Goal: Find contact information: Find contact information

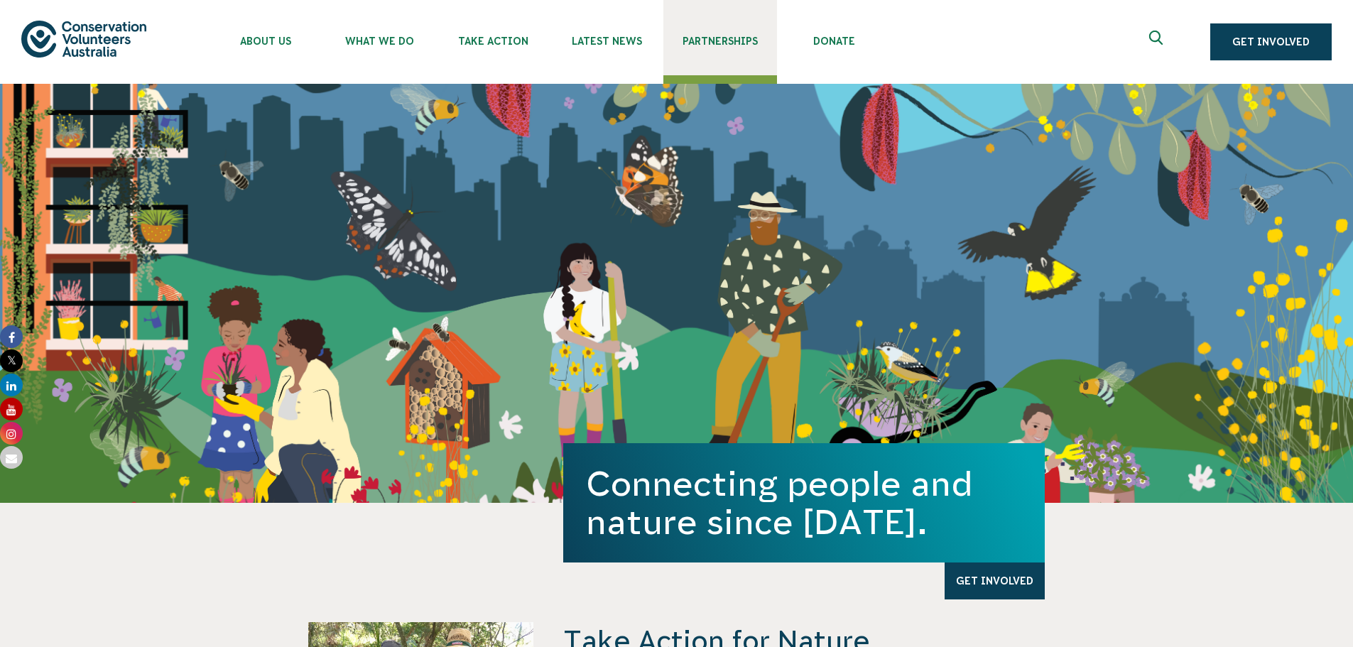
click at [726, 35] on link "Partnerships" at bounding box center [720, 37] width 114 height 75
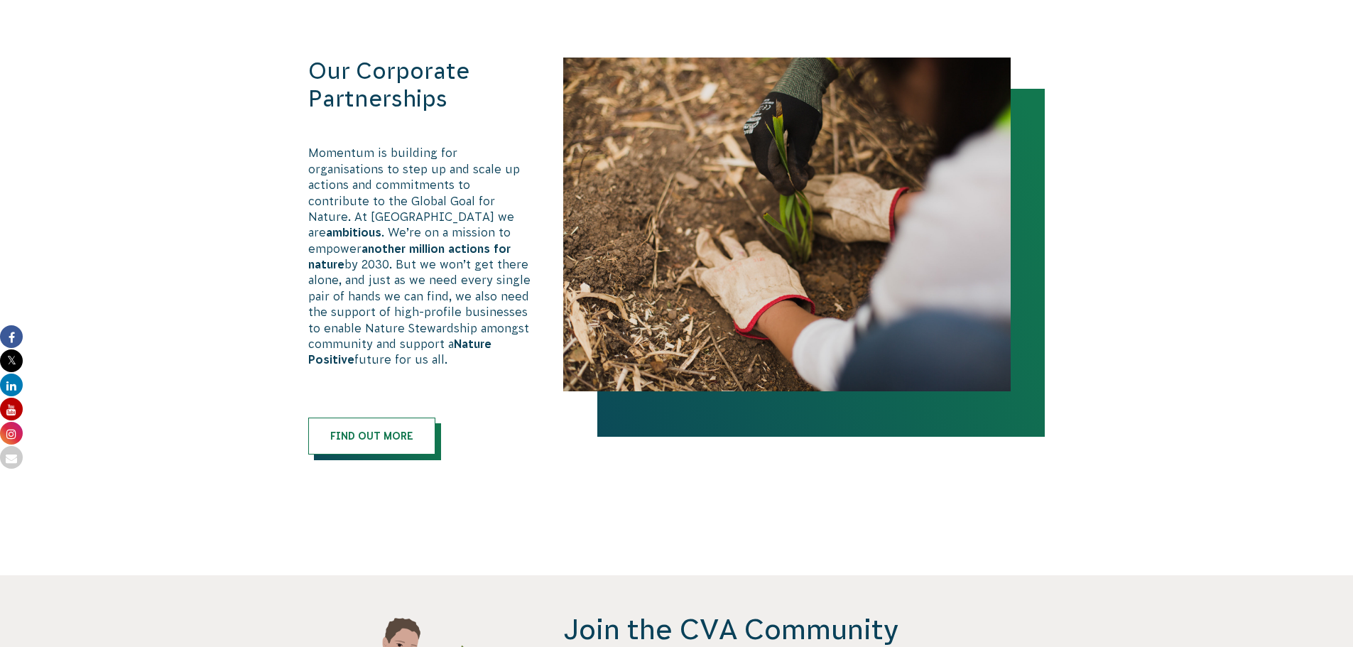
scroll to position [852, 0]
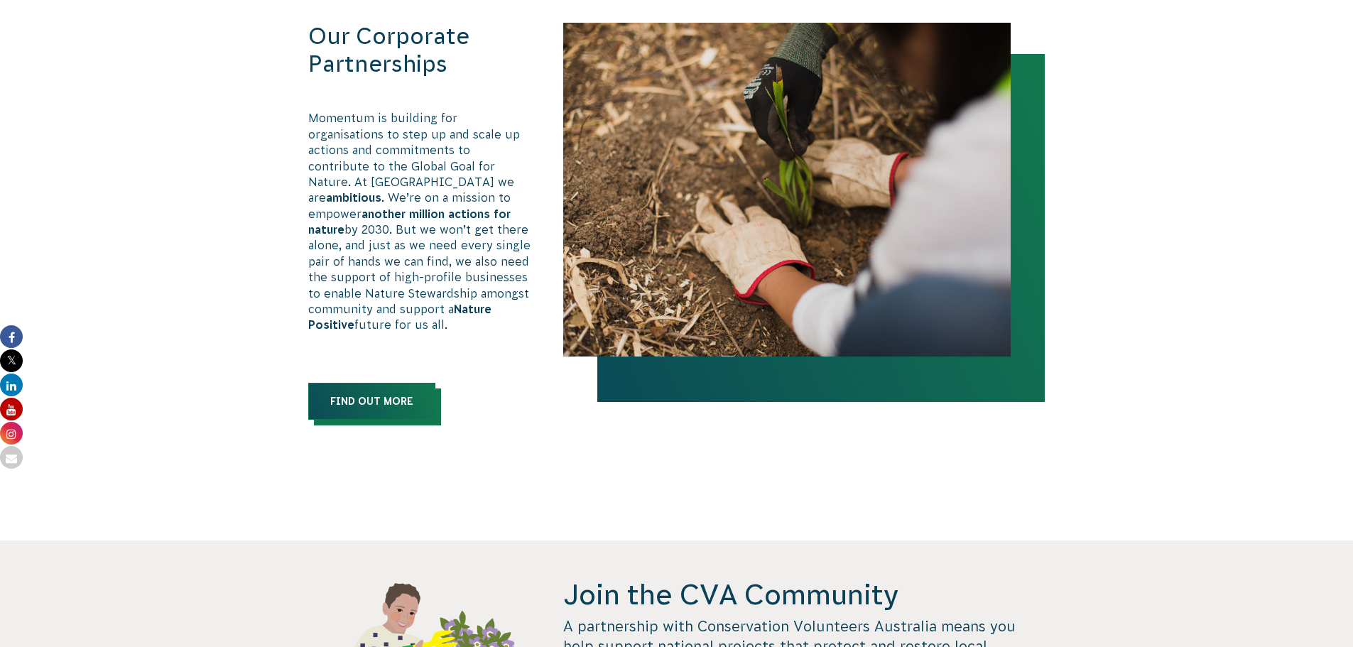
click at [359, 383] on link "Find out more" at bounding box center [371, 401] width 127 height 37
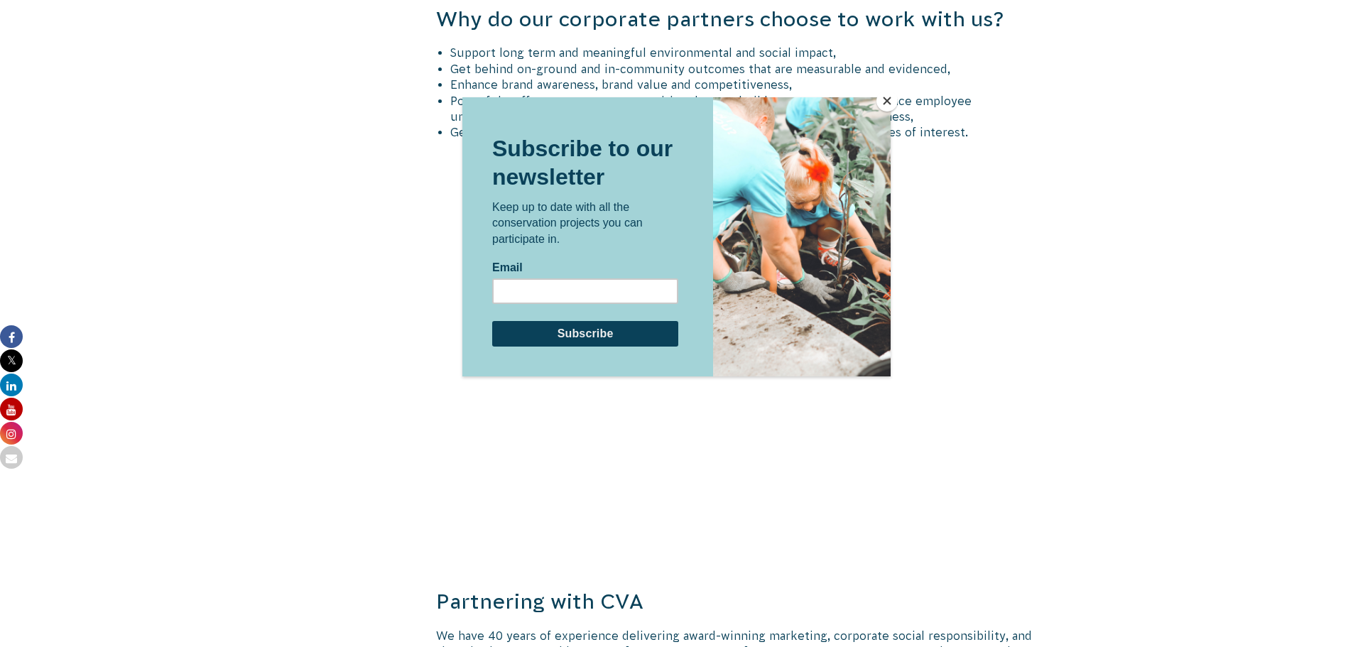
scroll to position [1846, 0]
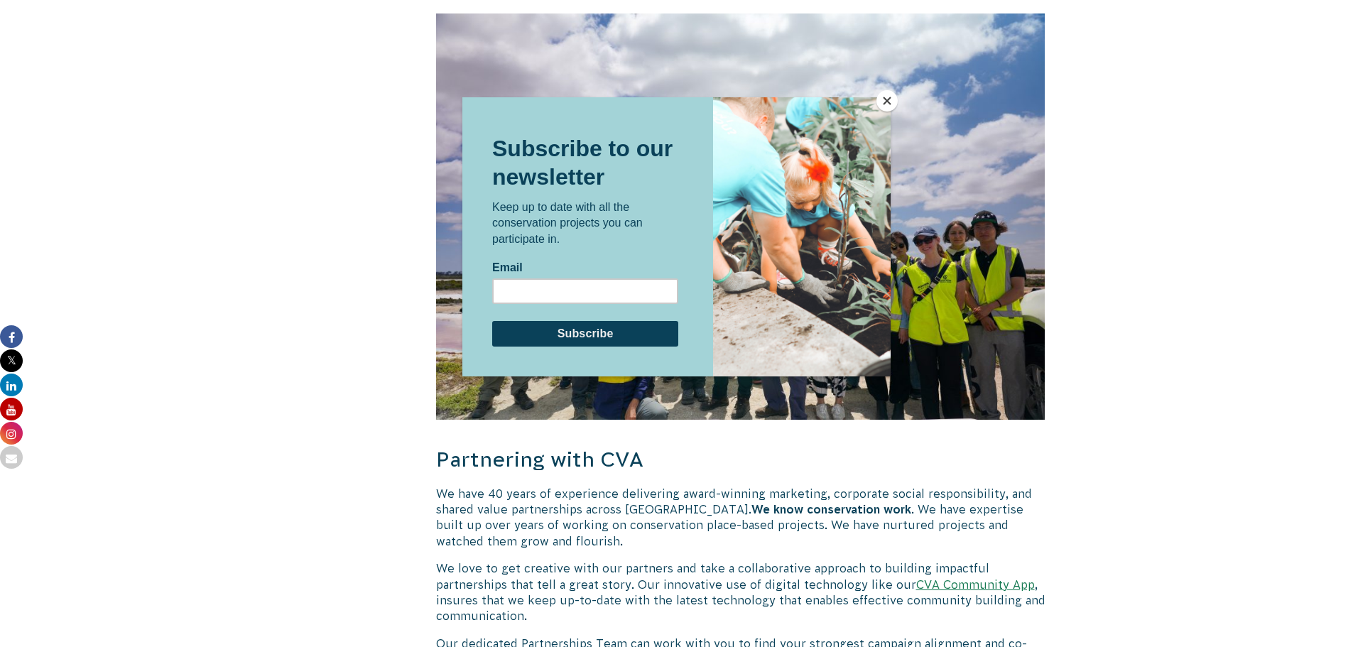
click at [885, 100] on button "Close" at bounding box center [886, 100] width 21 height 21
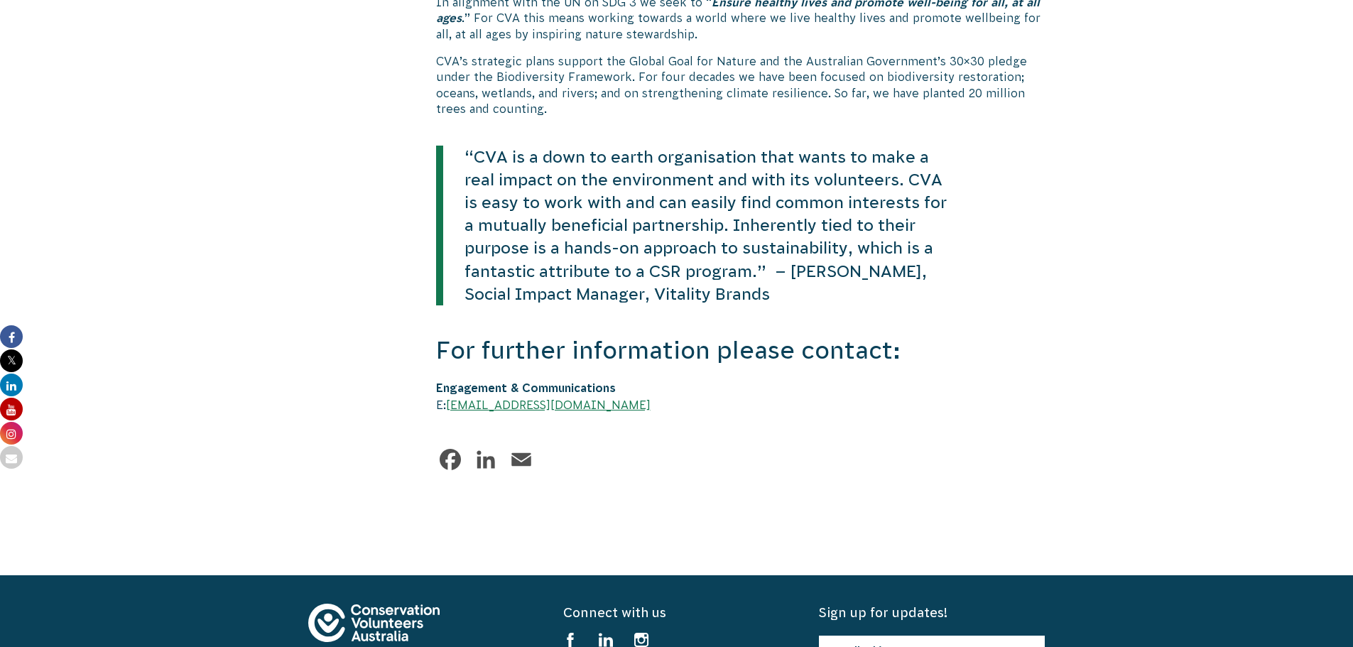
scroll to position [3338, 0]
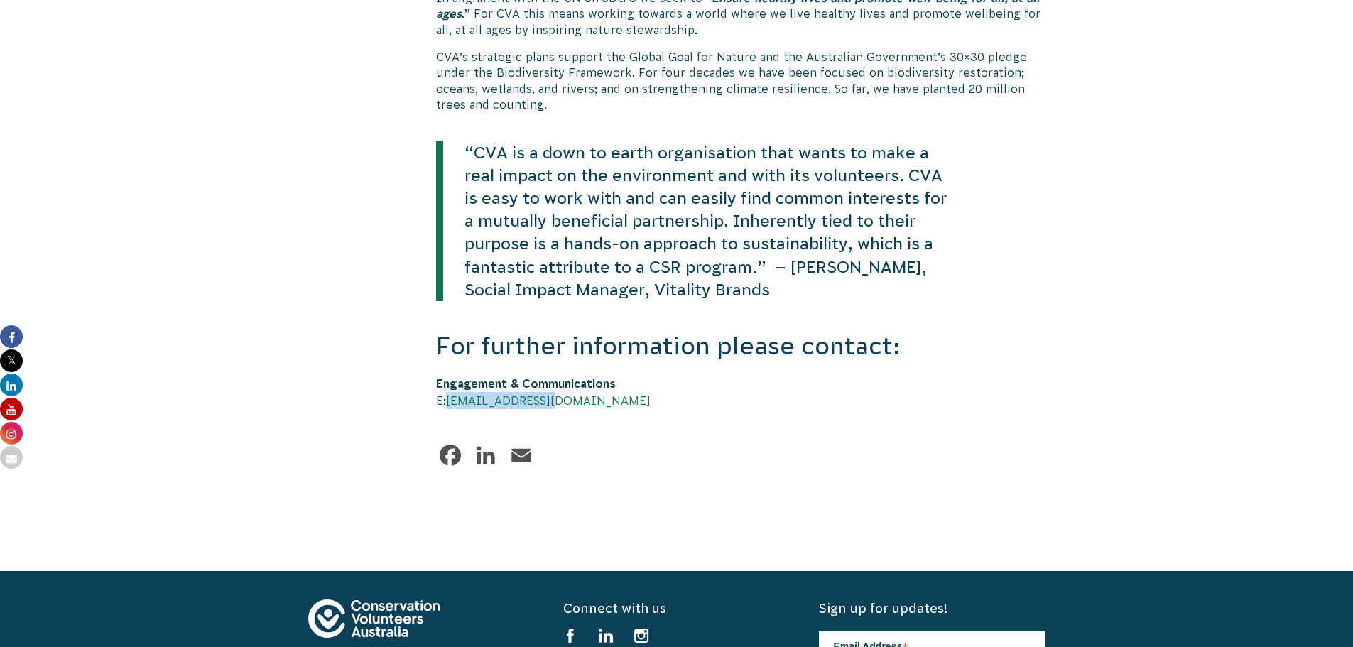
drag, startPoint x: 565, startPoint y: 387, endPoint x: 450, endPoint y: 386, distance: 114.3
click at [450, 386] on div "Engagement & Communications E: comms@cva.org.au" at bounding box center [740, 392] width 609 height 34
copy link "comms@cva.org.au"
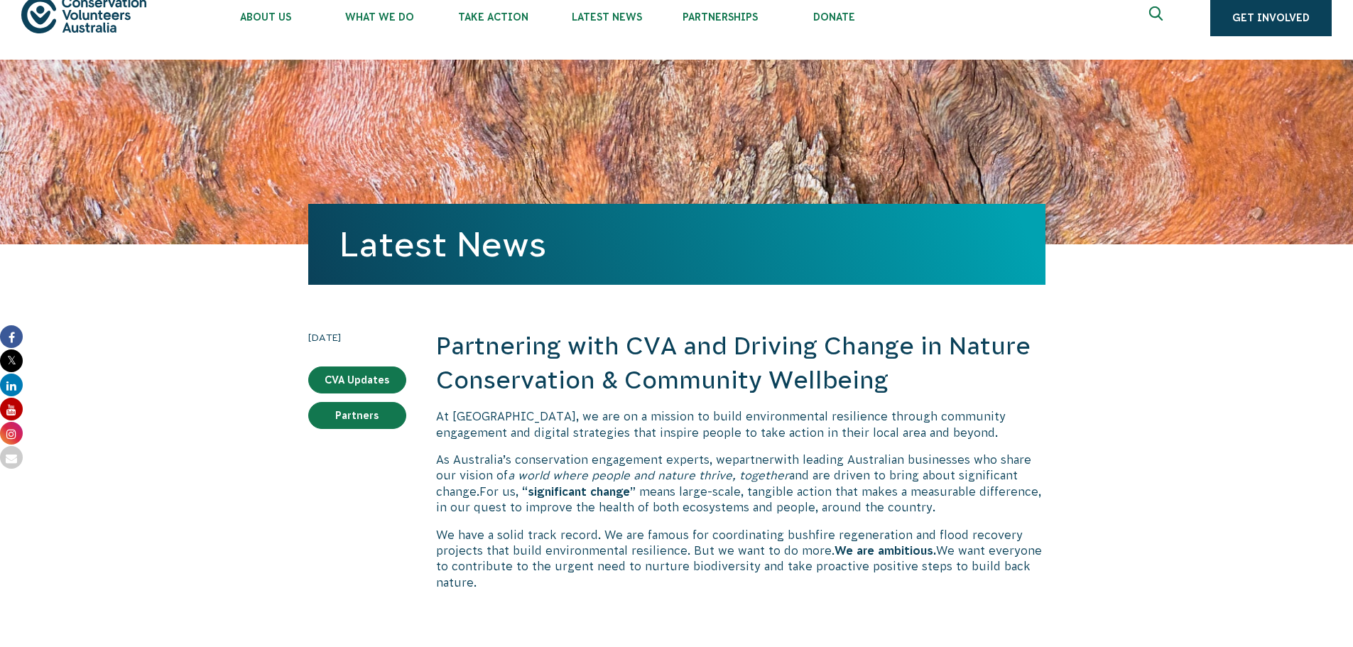
scroll to position [0, 0]
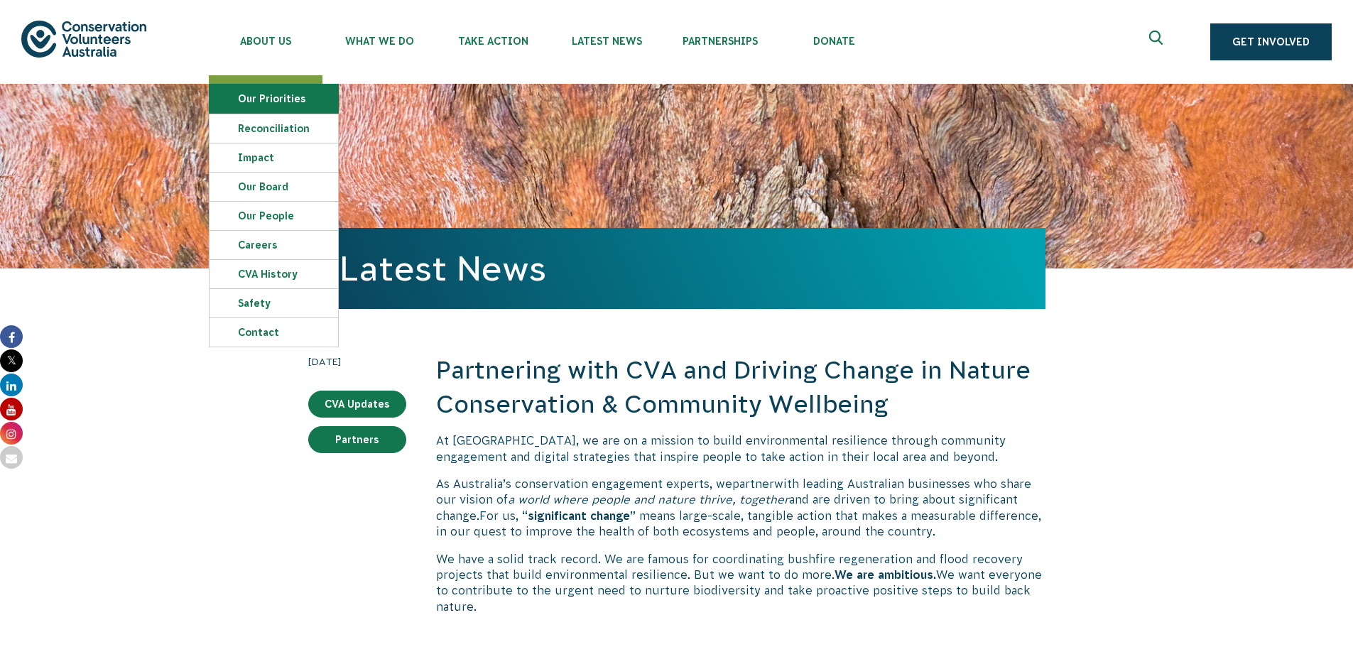
click at [271, 104] on link "Our Priorities" at bounding box center [273, 99] width 129 height 28
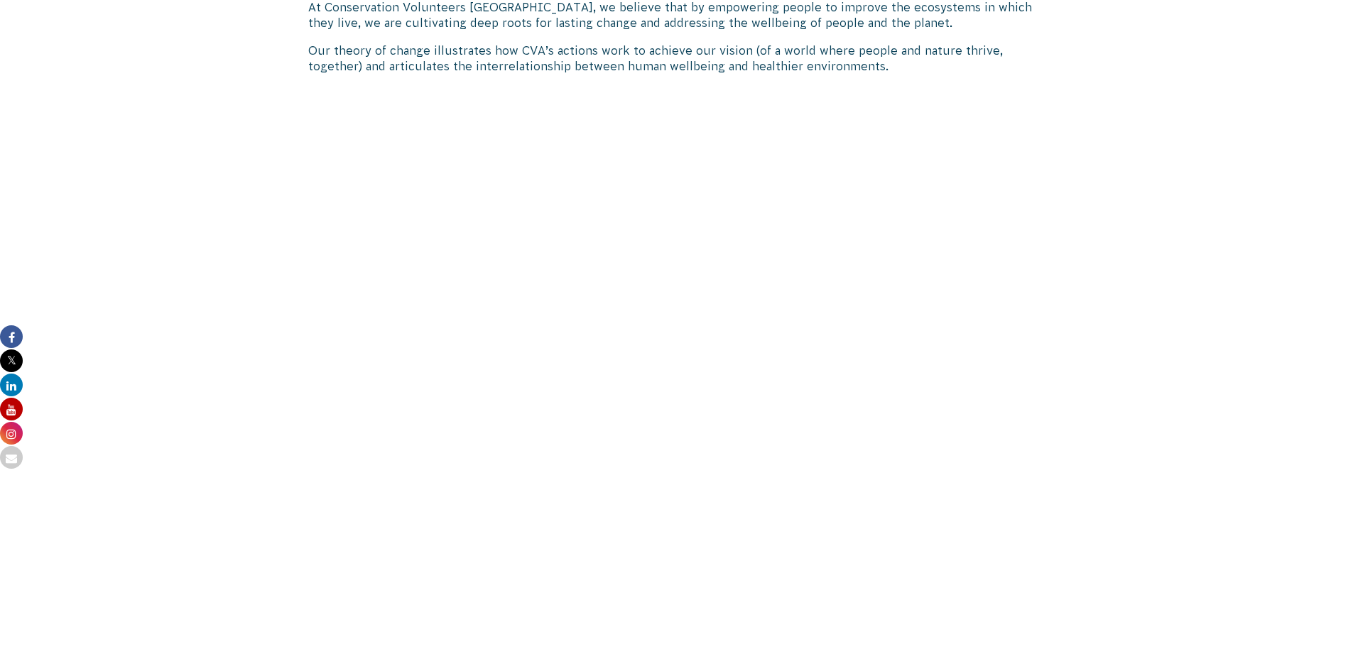
scroll to position [1278, 0]
